Goal: Task Accomplishment & Management: Manage account settings

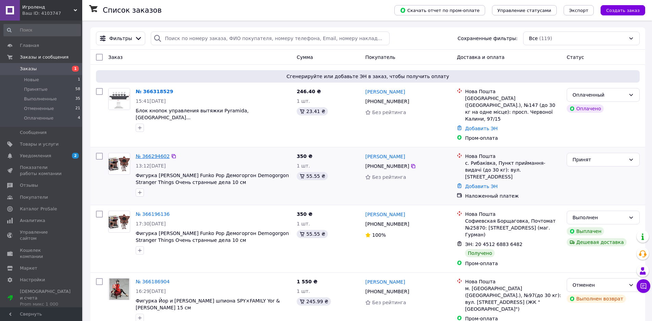
click at [156, 153] on link "№ 366294602" at bounding box center [153, 155] width 34 height 5
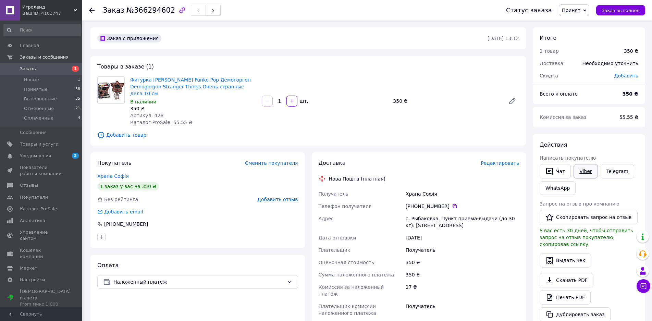
click at [579, 169] on link "Viber" at bounding box center [585, 171] width 24 height 14
click at [498, 152] on div "Доставка Редактировать Нова Пошта (платная) Получатель Храпа Софія Телефон полу…" at bounding box center [419, 272] width 214 height 240
click at [498, 160] on span "Редактировать" at bounding box center [500, 162] width 38 height 5
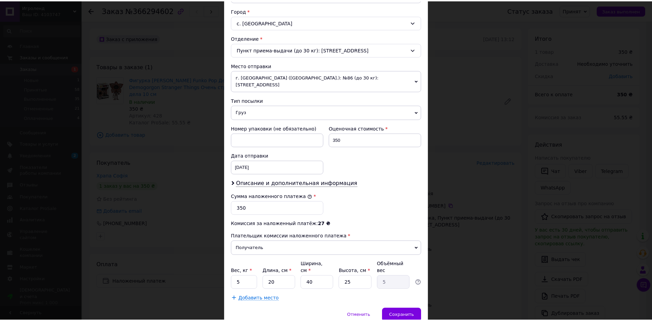
scroll to position [201, 0]
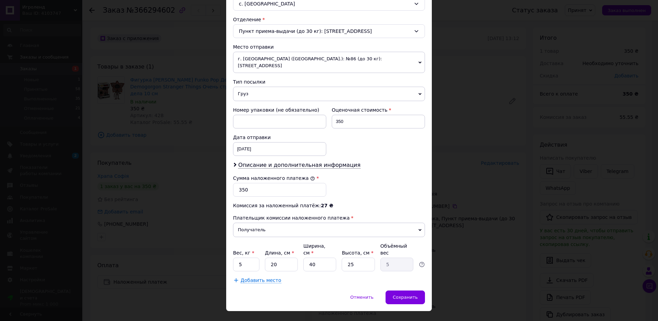
click at [231, 254] on div "Способ доставки Нова Пошта (платная) Плательщик Получатель Отправитель Фамилия …" at bounding box center [329, 66] width 206 height 447
click at [252, 258] on input "5" at bounding box center [246, 265] width 26 height 14
type input "1"
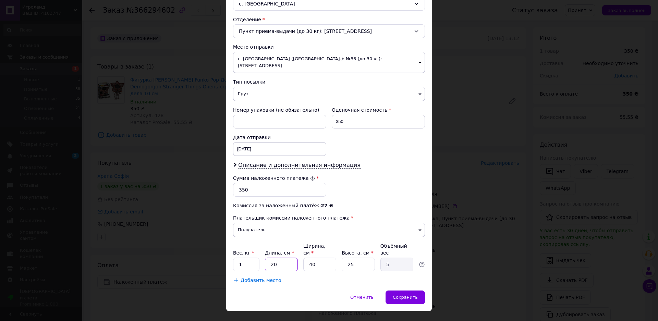
type input "0.25"
type input "1"
type input "0.1"
type input "1"
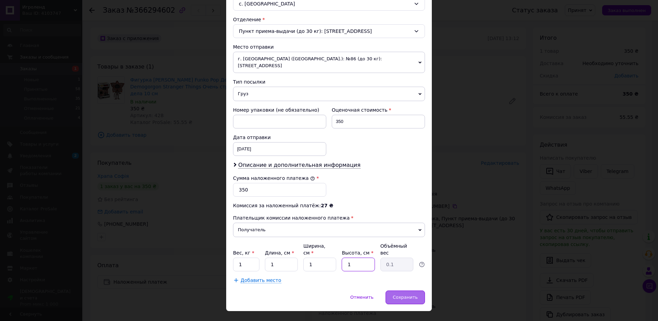
type input "1"
click at [410, 295] on span "Сохранить" at bounding box center [405, 297] width 25 height 5
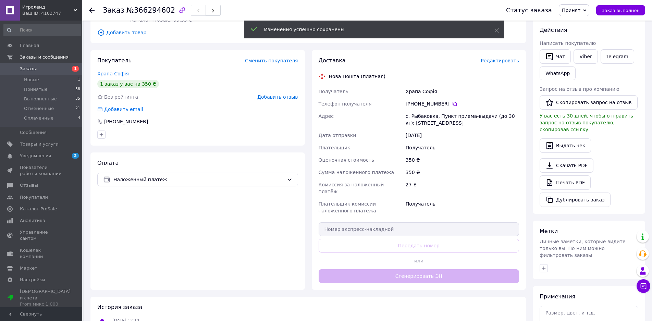
scroll to position [103, 0]
click at [421, 263] on div "Доставка Редактировать Нова Пошта (платная) Получатель Храпа Софія Телефон полу…" at bounding box center [419, 170] width 201 height 226
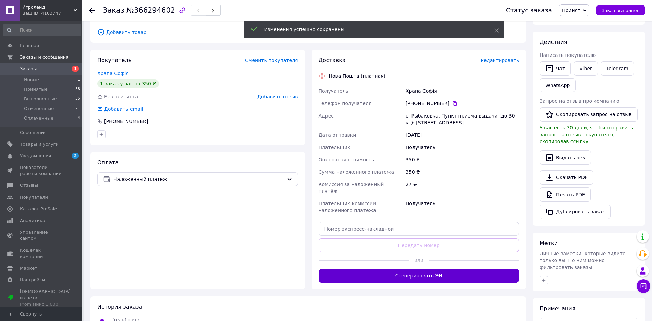
click at [473, 269] on button "Сгенерировать ЭН" at bounding box center [419, 276] width 201 height 14
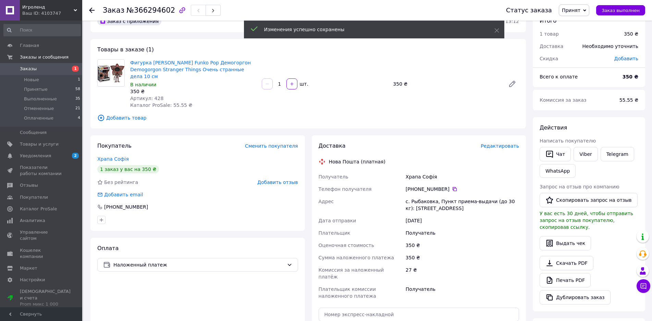
scroll to position [0, 0]
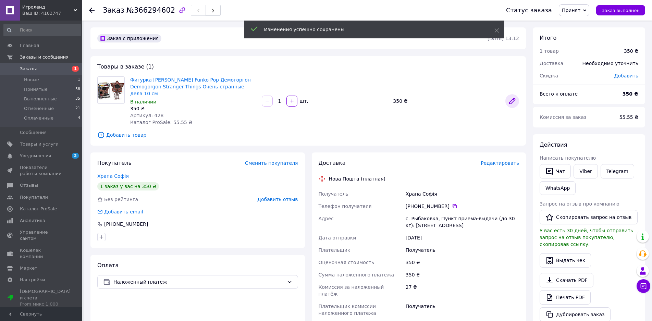
click at [515, 97] on icon at bounding box center [512, 101] width 8 height 8
